Goal: Information Seeking & Learning: Learn about a topic

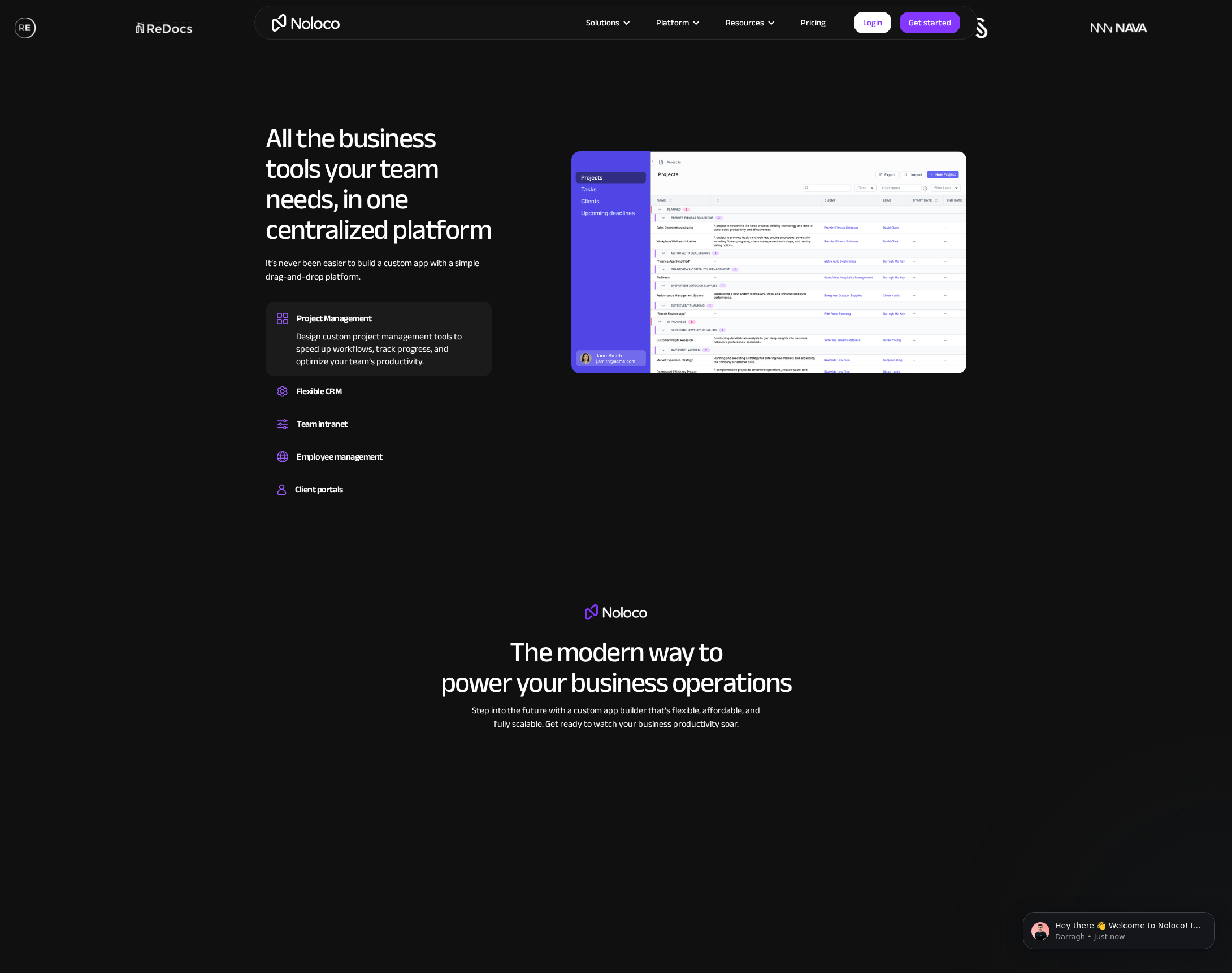
scroll to position [999, 0]
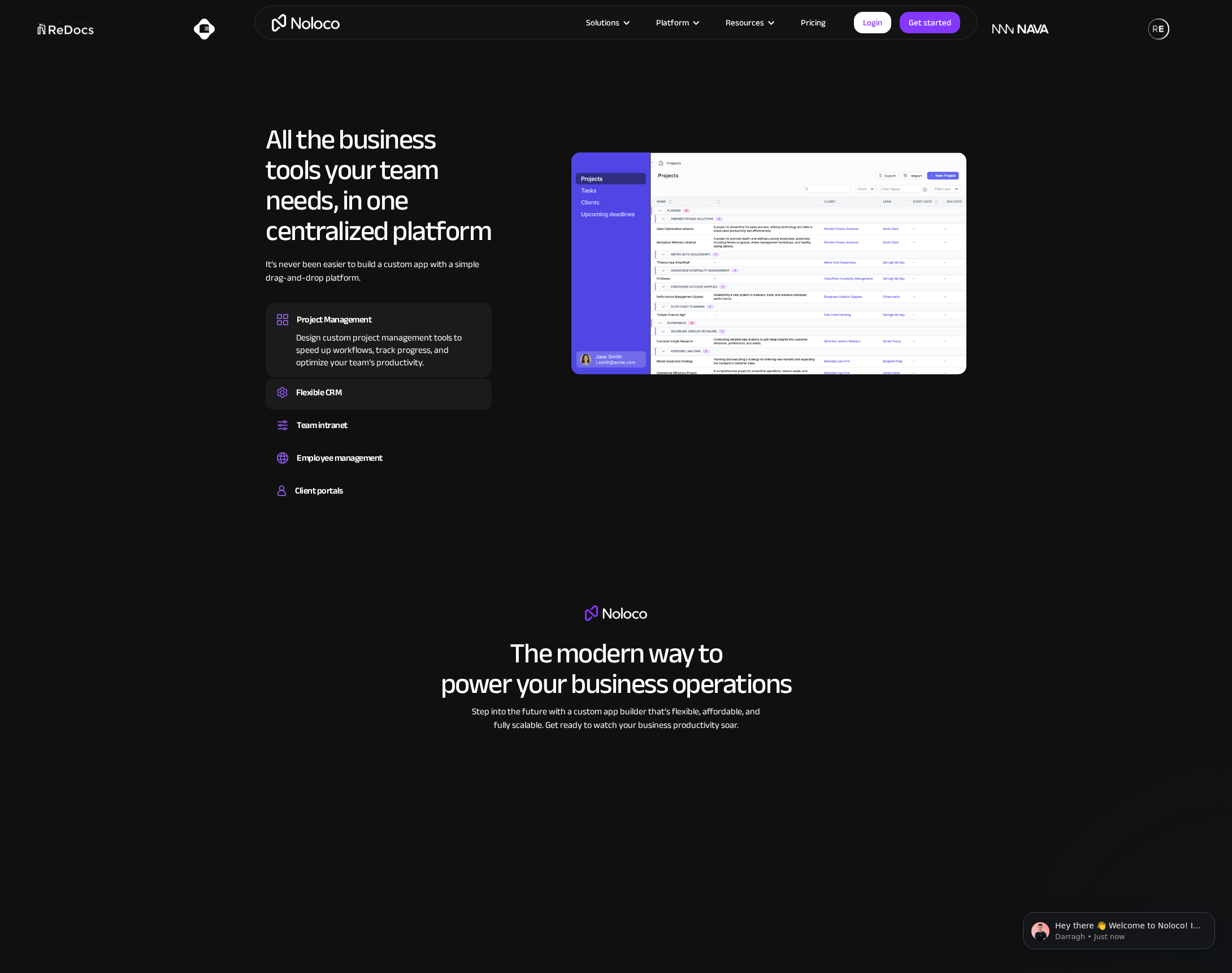
click at [311, 398] on div "Flexible CRM" at bounding box center [319, 393] width 45 height 17
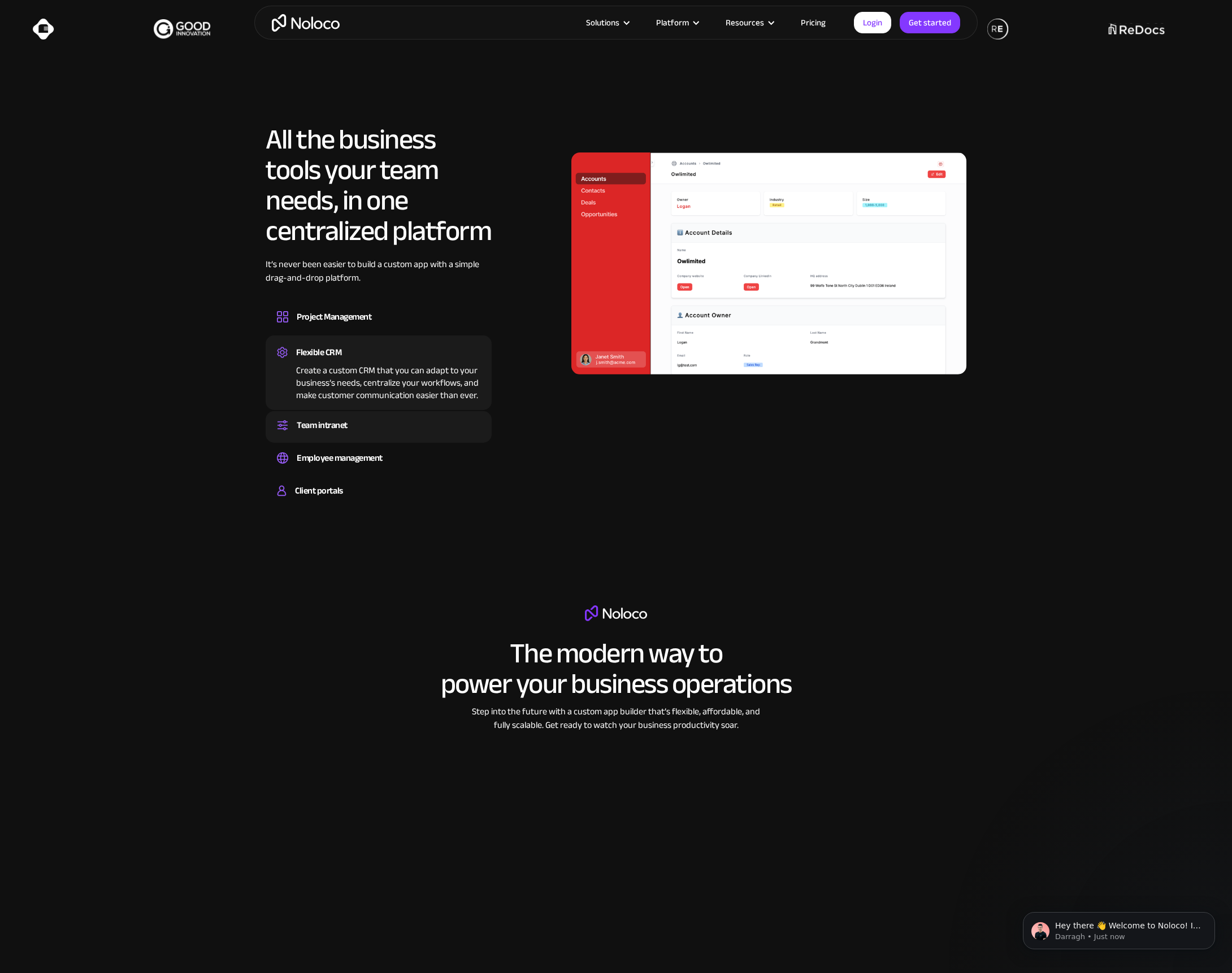
click at [311, 420] on div "Team intranet" at bounding box center [322, 425] width 51 height 17
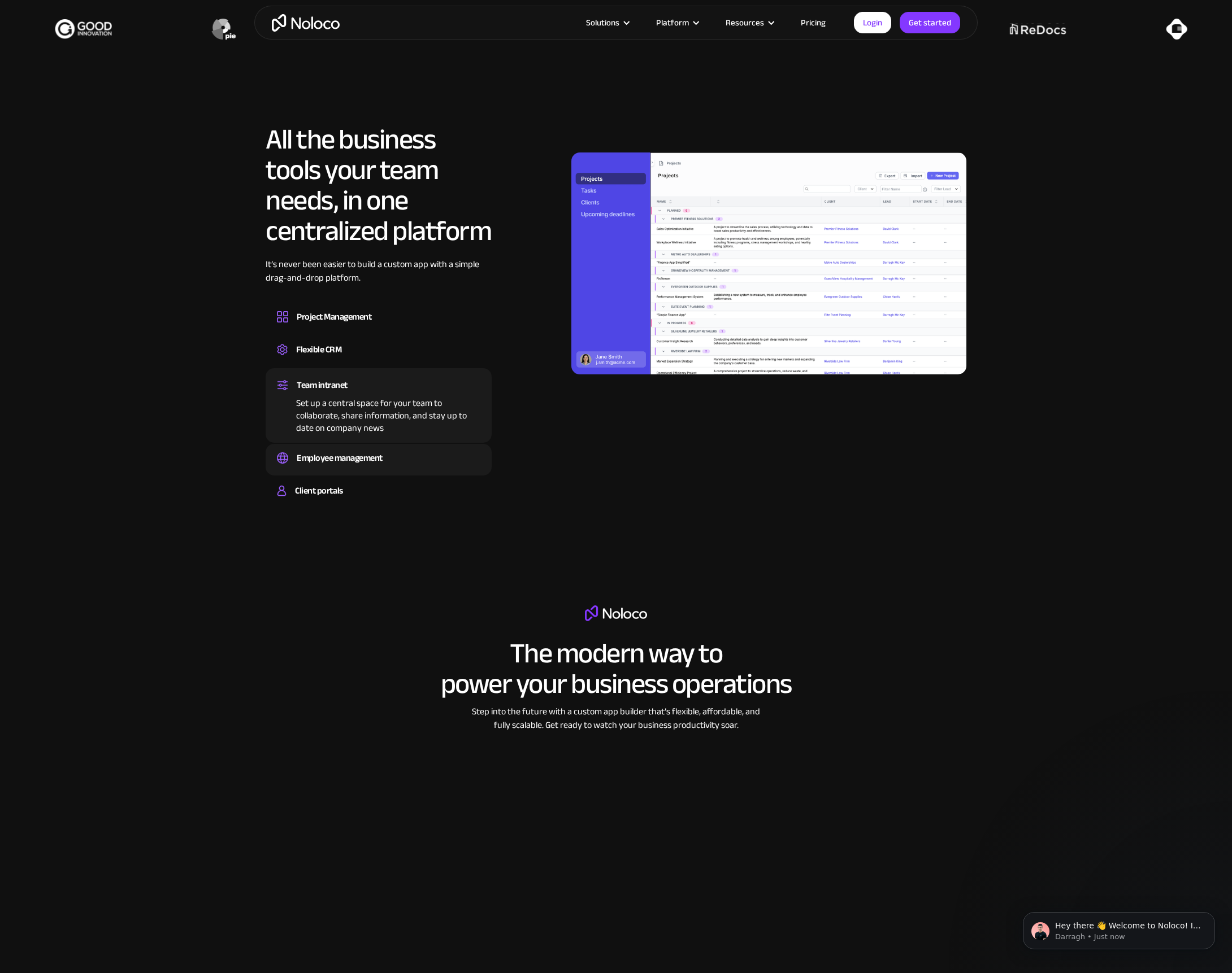
click at [309, 454] on div "Employee management" at bounding box center [340, 458] width 86 height 17
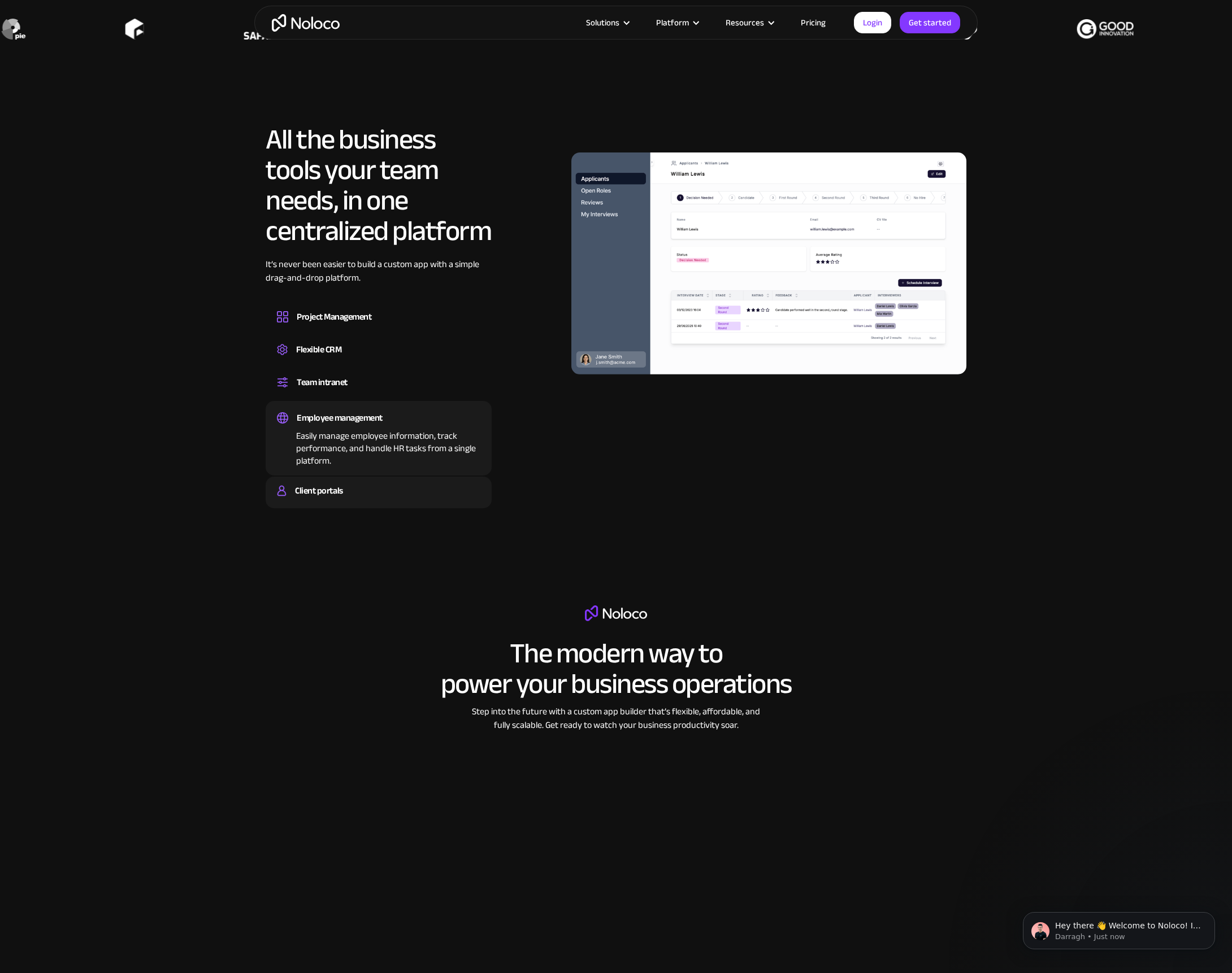
click at [309, 492] on div "Client portals" at bounding box center [318, 491] width 48 height 17
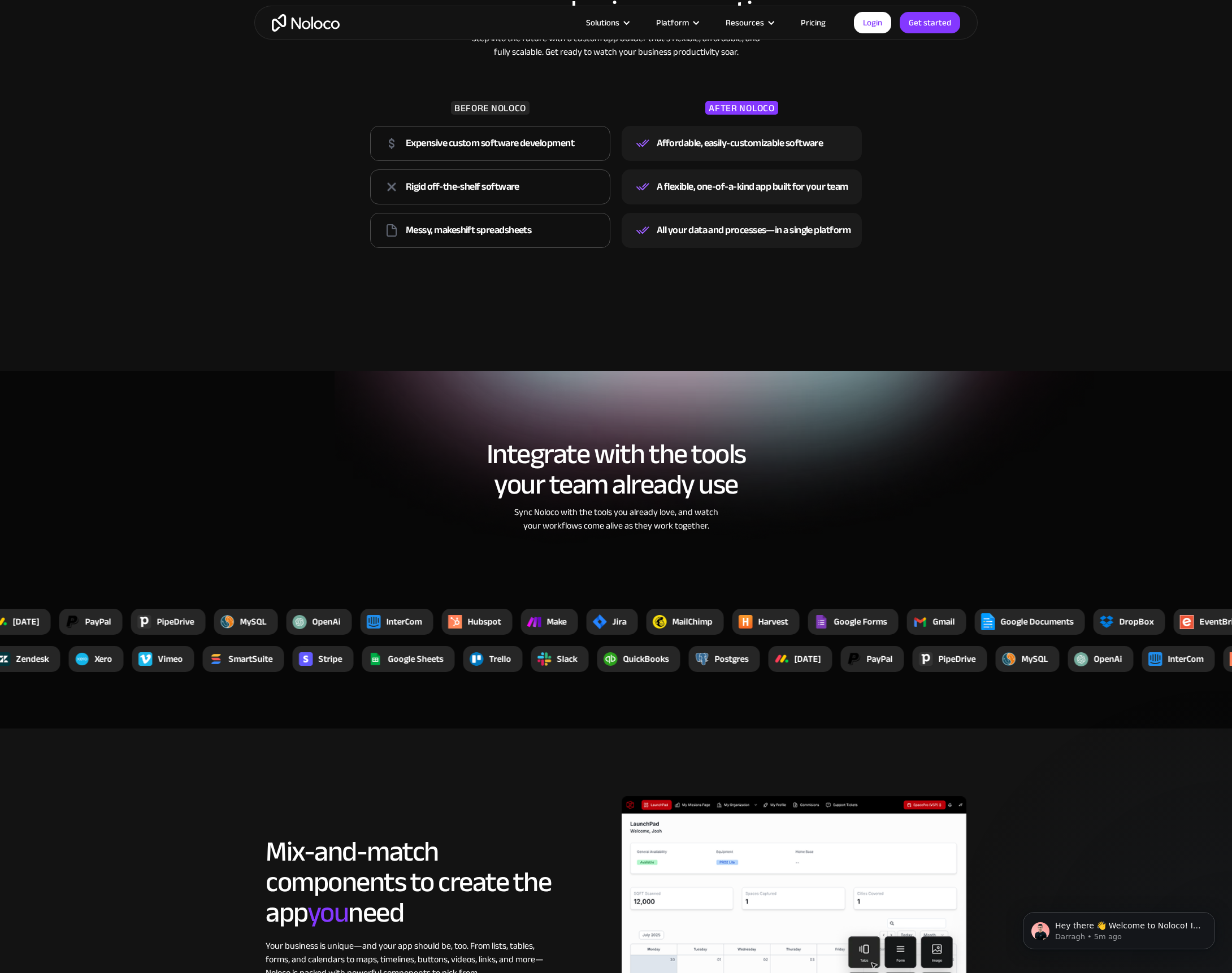
scroll to position [1659, 0]
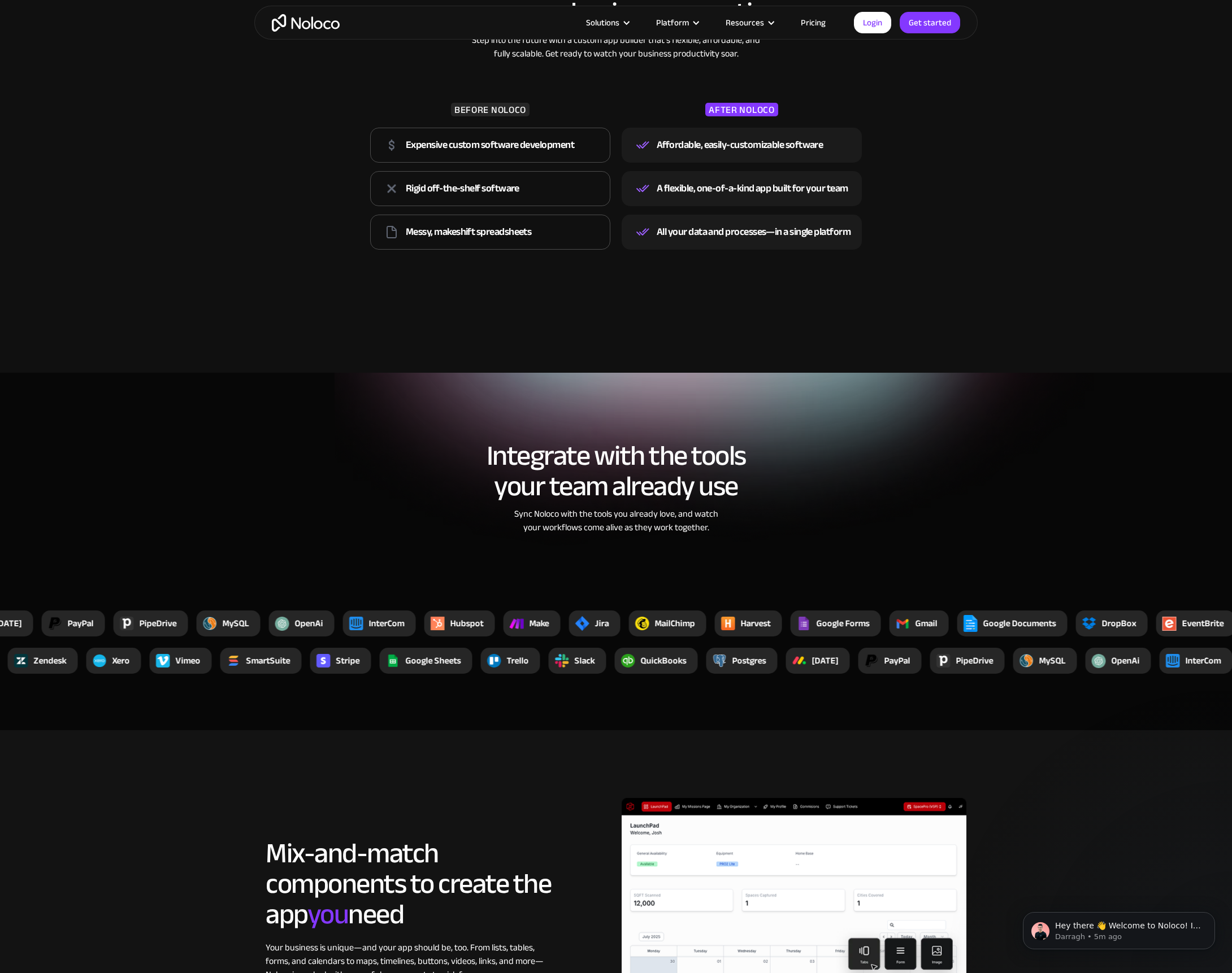
click at [820, 26] on link "Pricing" at bounding box center [813, 23] width 53 height 15
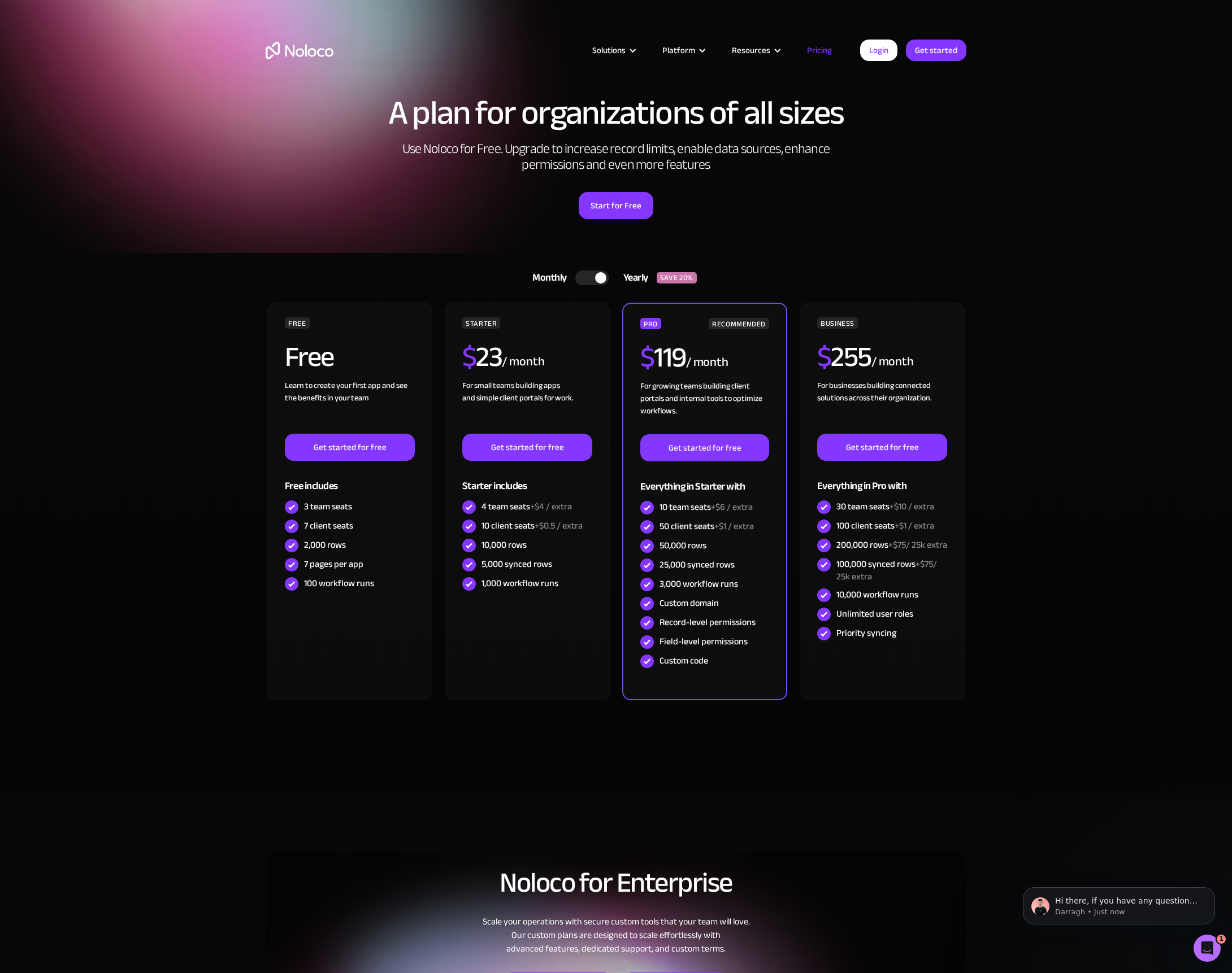
click at [595, 277] on div at bounding box center [600, 277] width 12 height 12
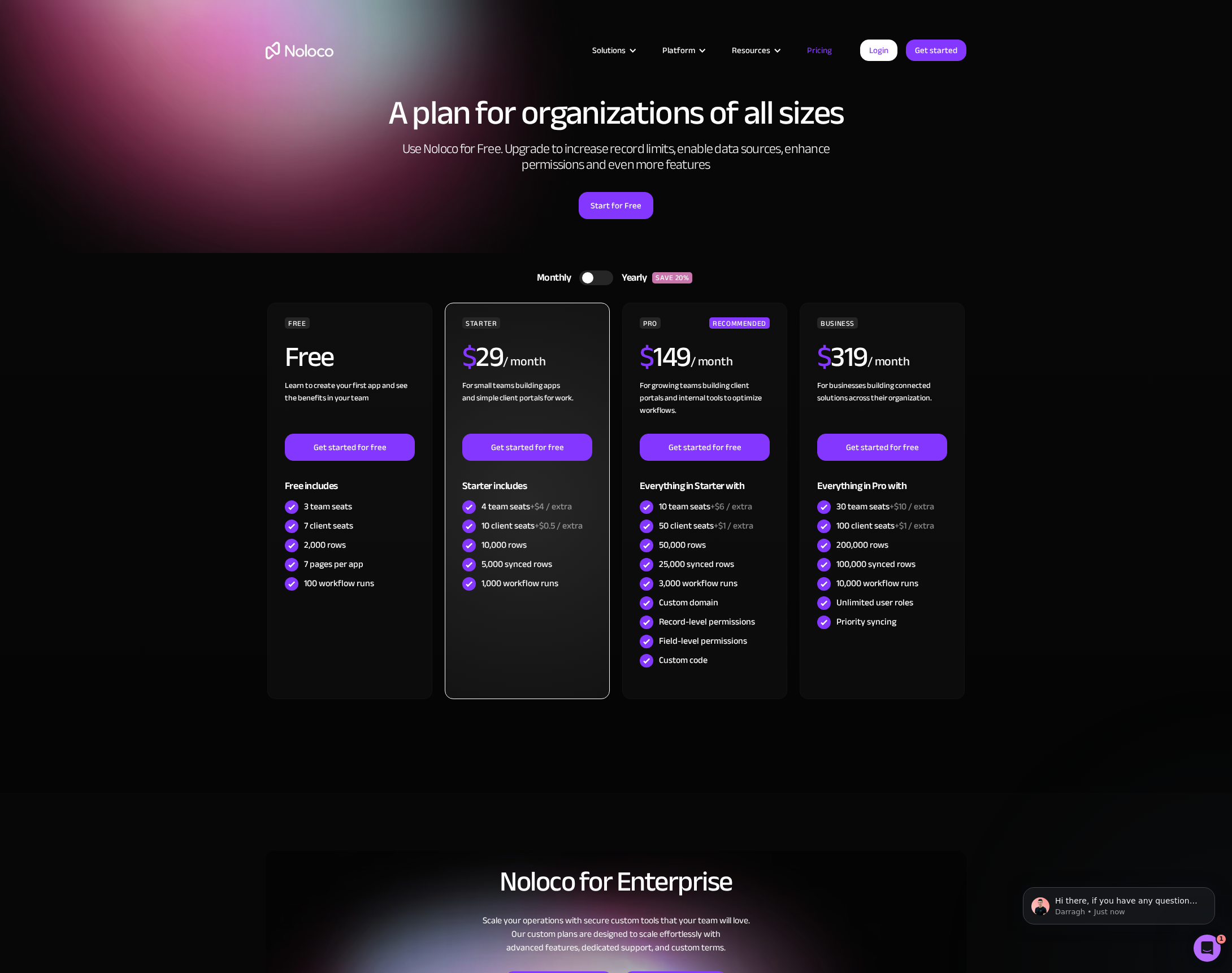
click at [524, 353] on div "/ month" at bounding box center [524, 361] width 42 height 18
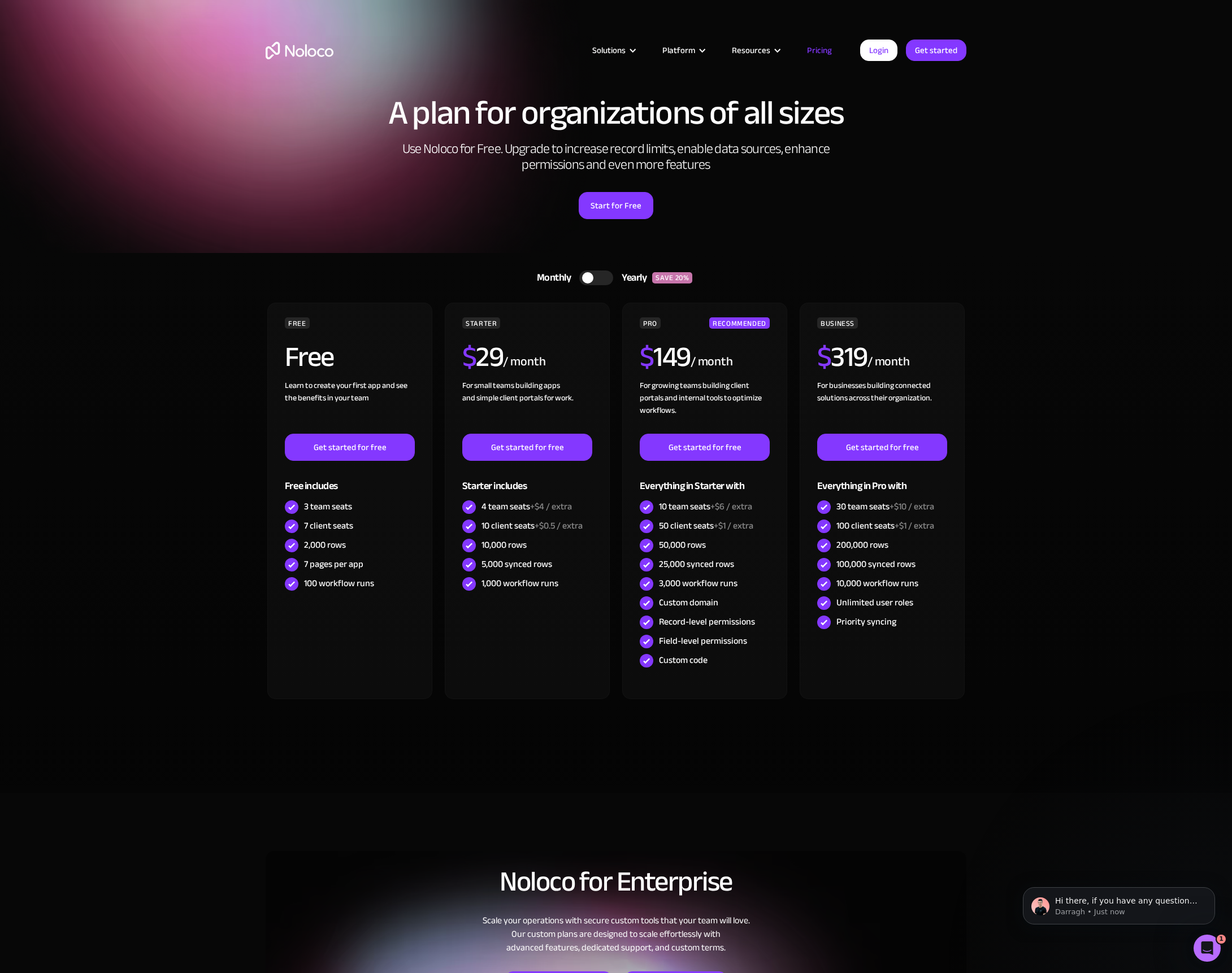
click at [588, 278] on div at bounding box center [588, 277] width 12 height 12
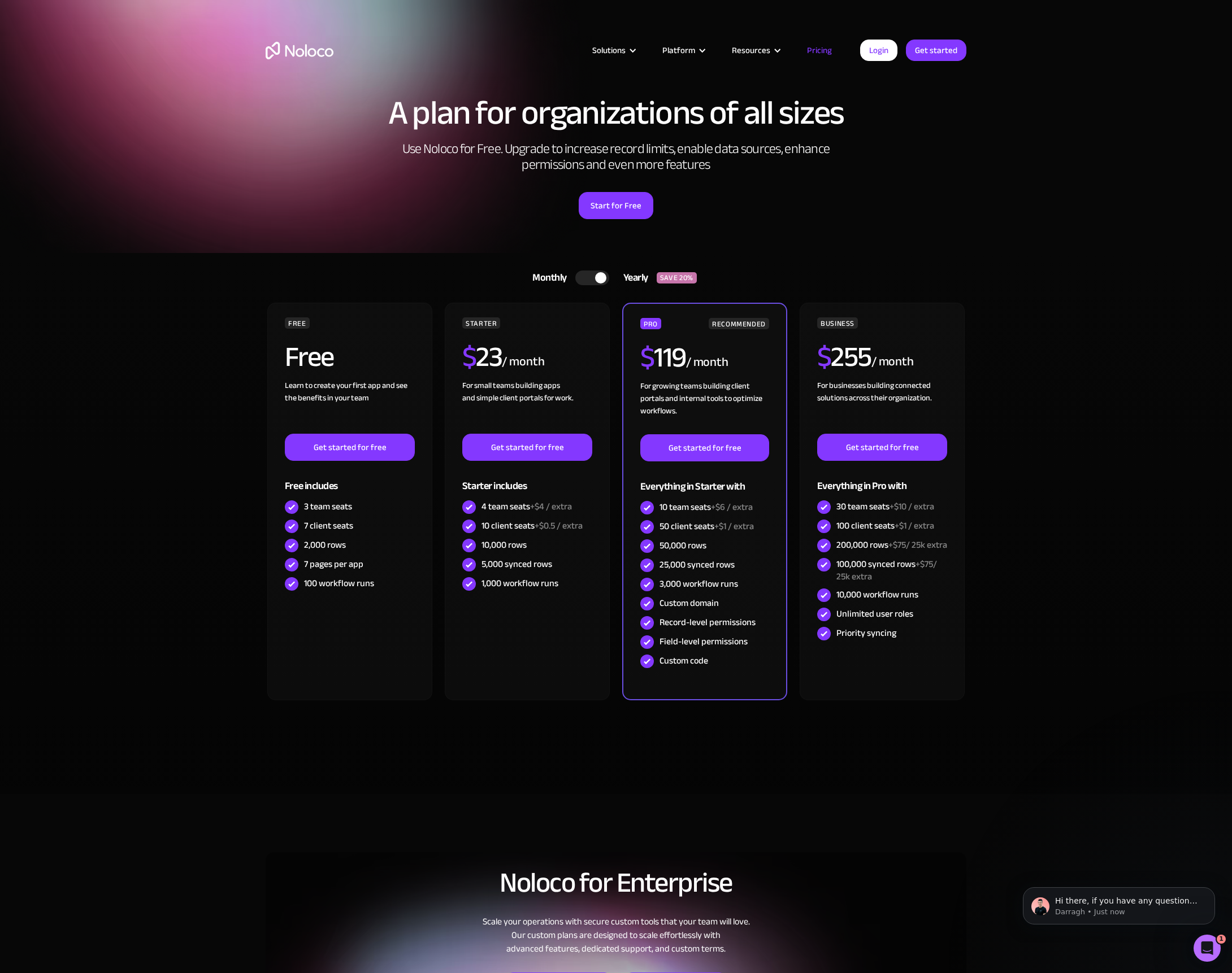
click at [588, 278] on div at bounding box center [592, 277] width 34 height 15
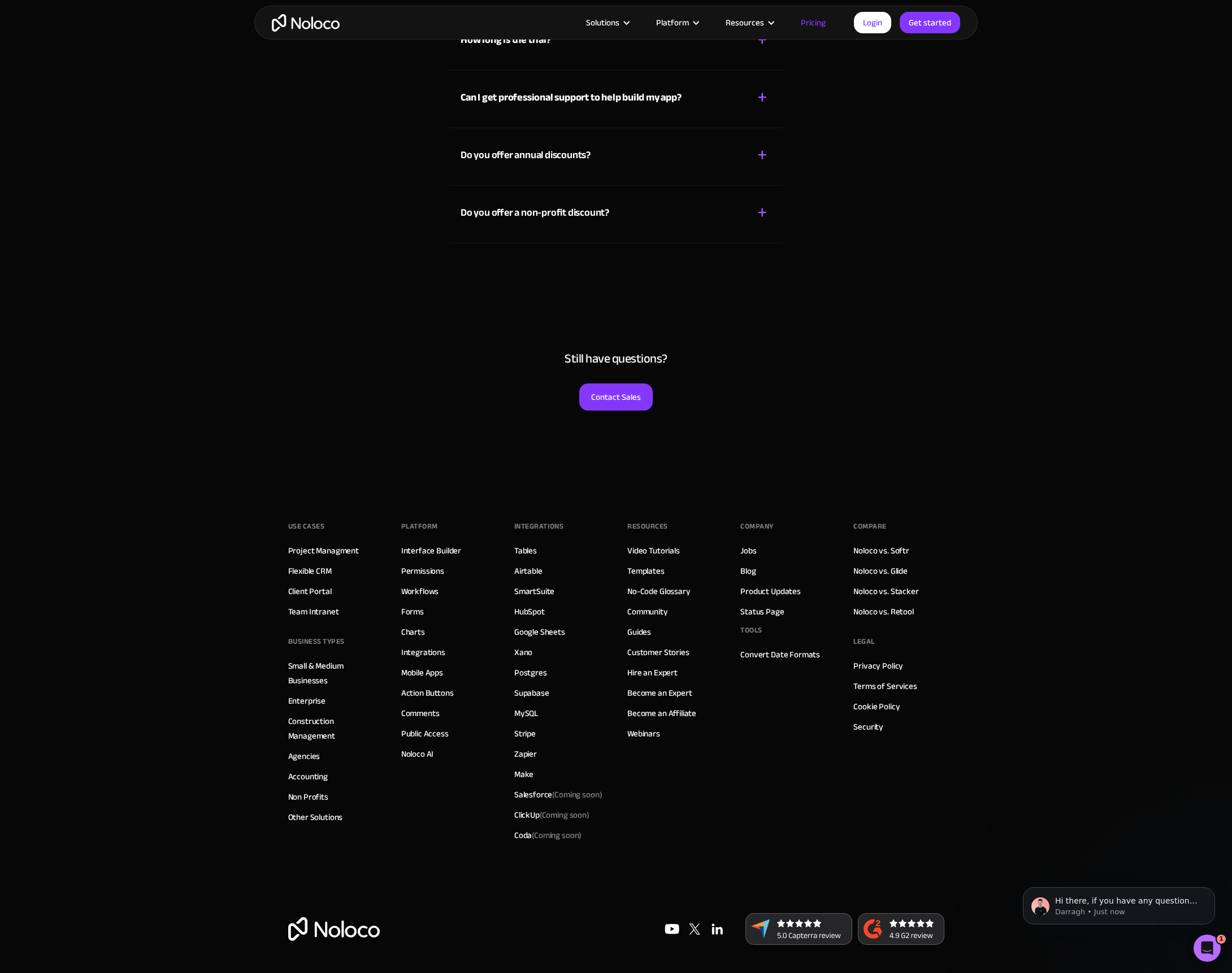
scroll to position [5136, 0]
click at [194, 39] on div "Solutions Use Cases Business Types Project Management Keep track of customers, …" at bounding box center [616, 23] width 1232 height 45
